Goal: Task Accomplishment & Management: Use online tool/utility

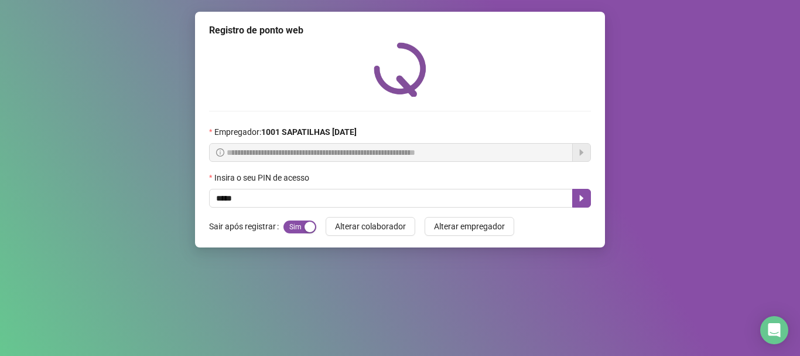
type input "*****"
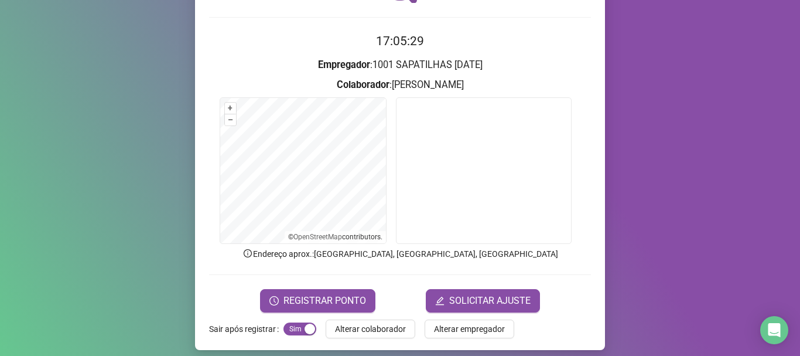
scroll to position [102, 0]
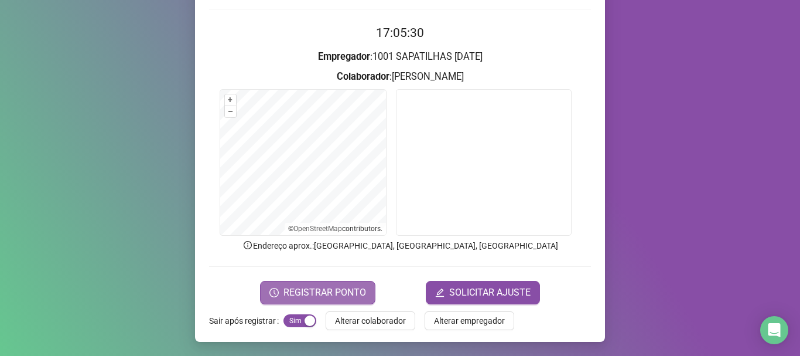
click at [349, 290] on span "REGISTRAR PONTO" at bounding box center [325, 292] width 83 height 14
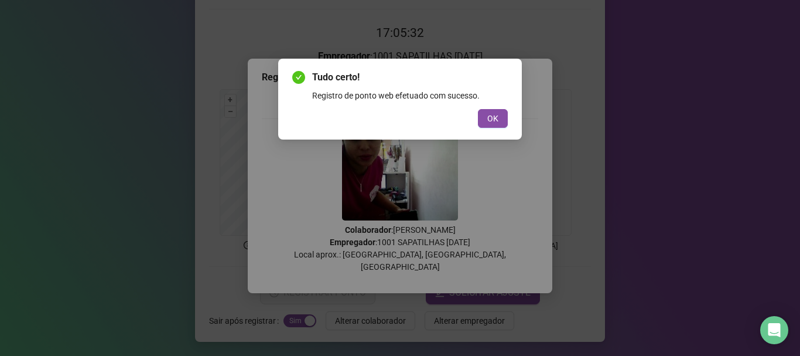
drag, startPoint x: 486, startPoint y: 111, endPoint x: 520, endPoint y: 116, distance: 34.3
click at [487, 111] on button "OK" at bounding box center [493, 118] width 30 height 19
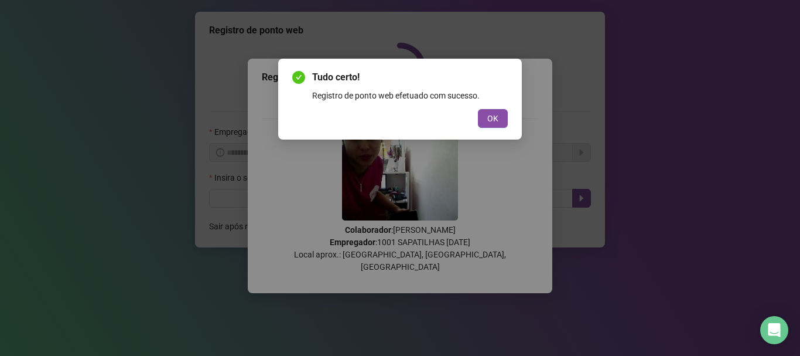
scroll to position [0, 0]
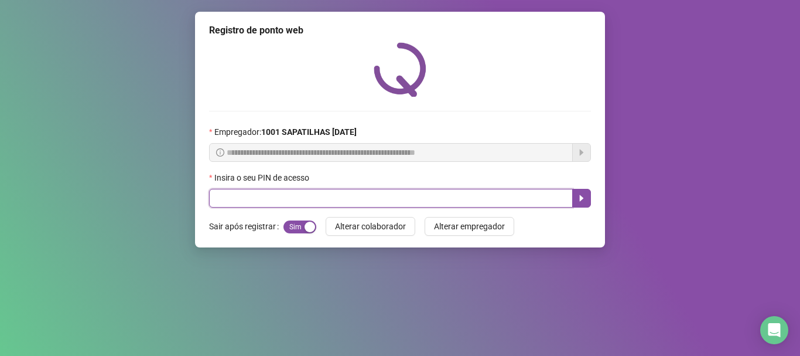
click at [281, 193] on input "text" at bounding box center [391, 198] width 364 height 19
type input "*****"
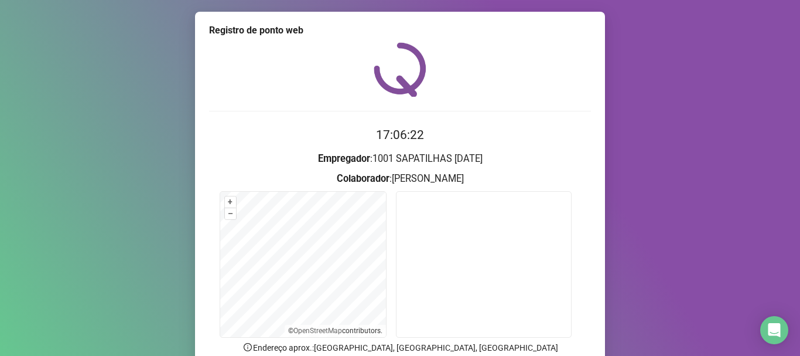
scroll to position [102, 0]
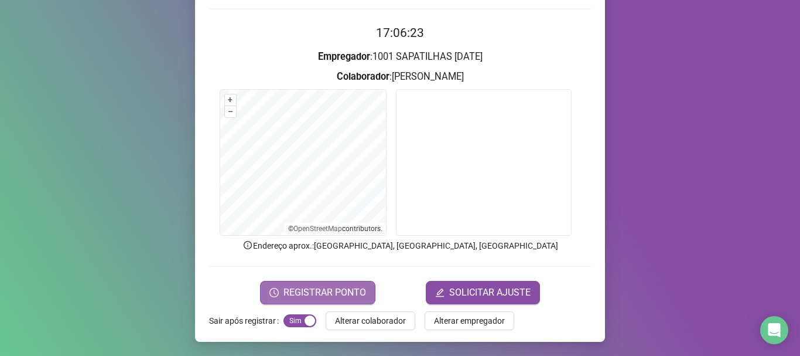
click at [319, 294] on span "REGISTRAR PONTO" at bounding box center [325, 292] width 83 height 14
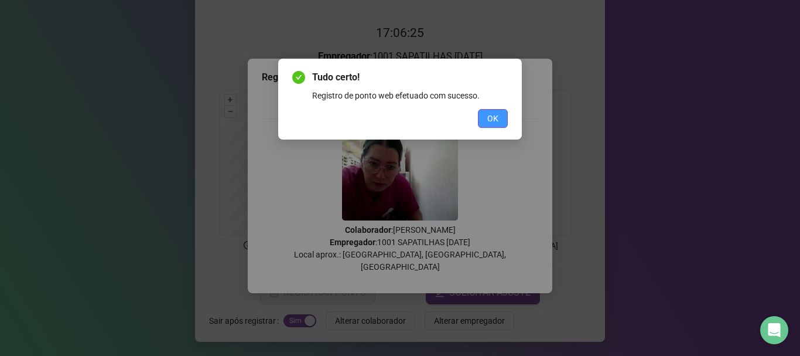
click at [505, 120] on button "OK" at bounding box center [493, 118] width 30 height 19
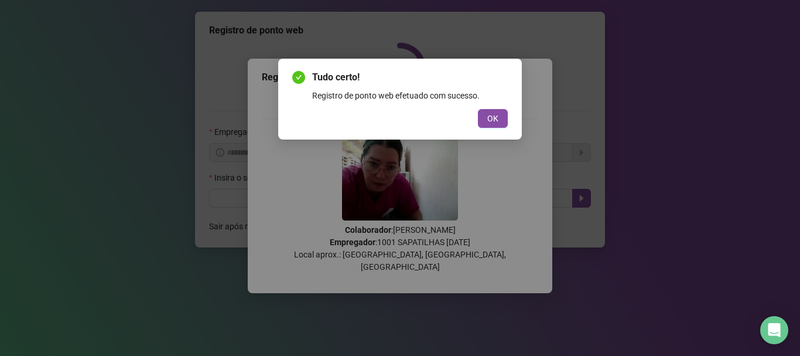
scroll to position [0, 0]
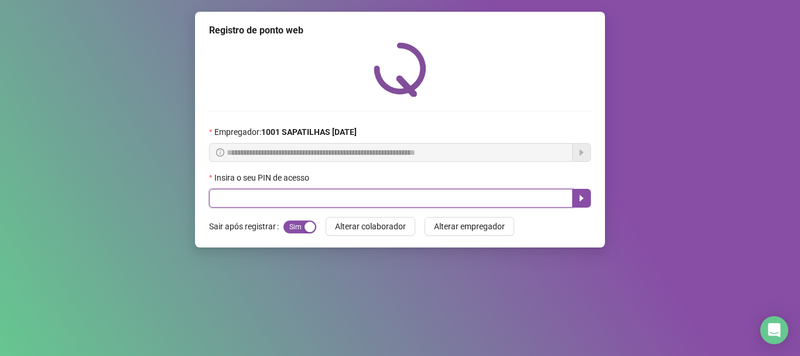
click at [400, 200] on input "text" at bounding box center [391, 198] width 364 height 19
type input "*****"
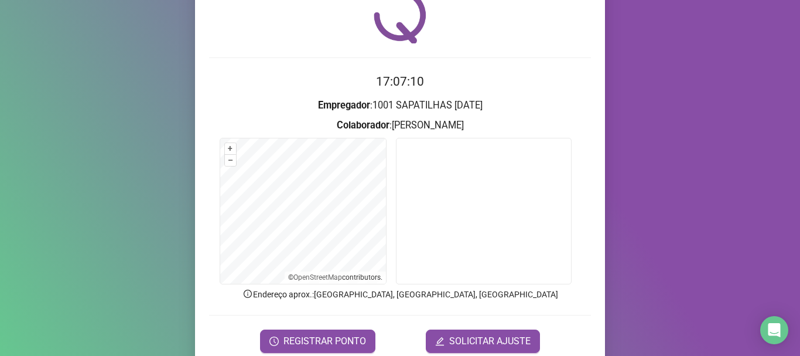
scroll to position [102, 0]
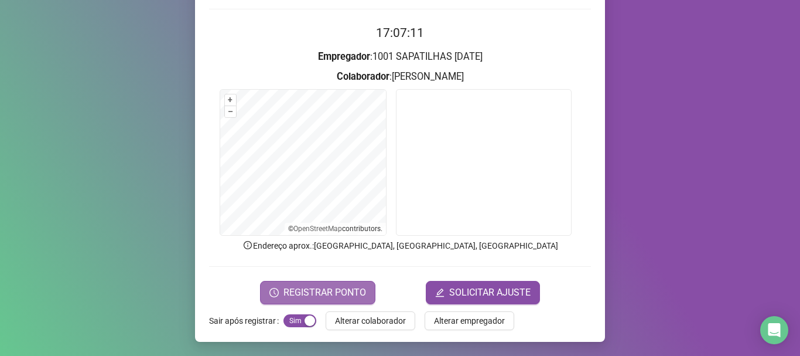
click at [312, 295] on span "REGISTRAR PONTO" at bounding box center [325, 292] width 83 height 14
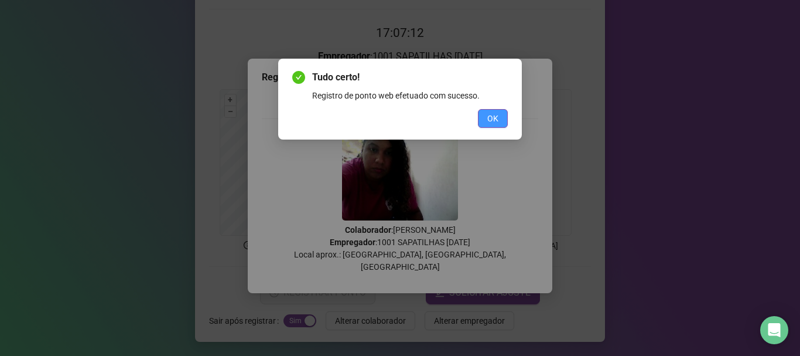
click at [487, 120] on button "OK" at bounding box center [493, 118] width 30 height 19
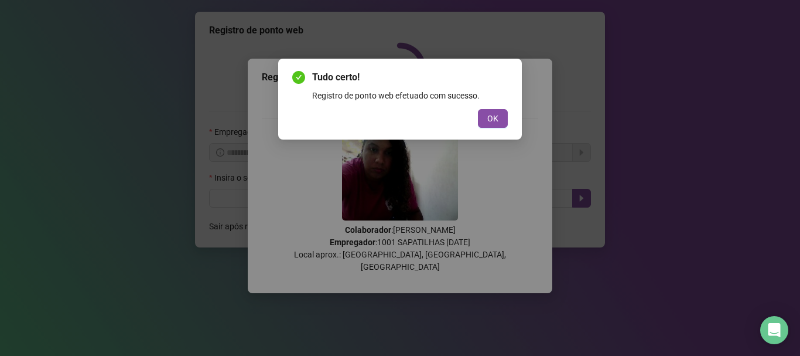
scroll to position [0, 0]
